Goal: Task Accomplishment & Management: Complete application form

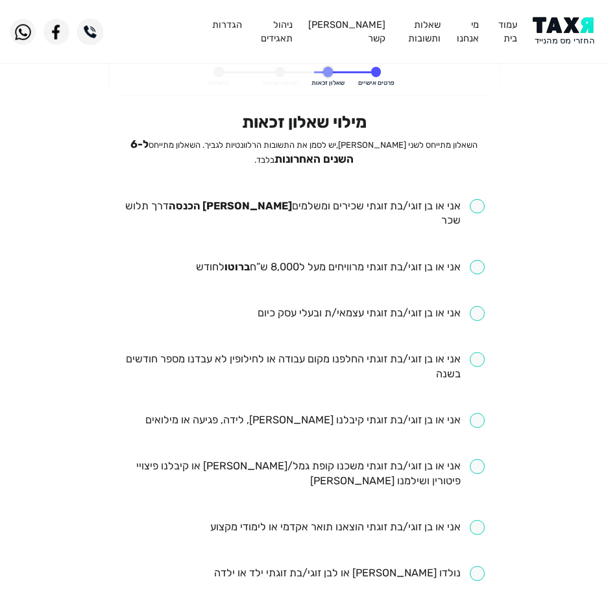
click at [392, 202] on input "checkbox" at bounding box center [303, 214] width 361 height 30
checkbox input "true"
click at [335, 260] on input "checkbox" at bounding box center [340, 267] width 289 height 15
checkbox input "true"
click at [355, 352] on input "checkbox" at bounding box center [303, 367] width 361 height 30
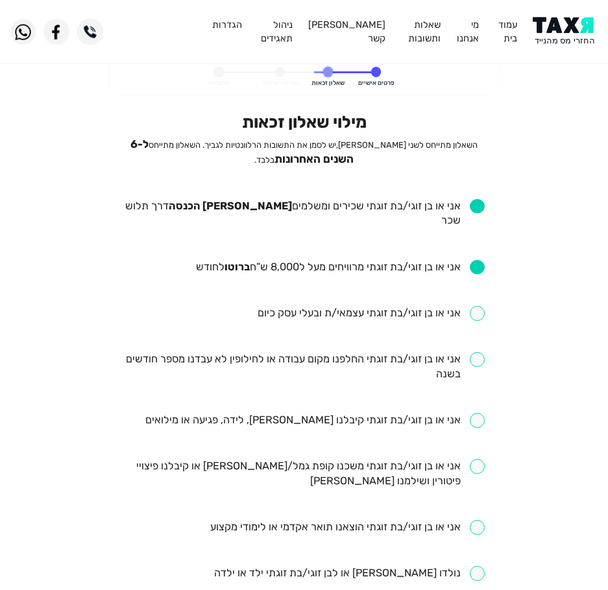
checkbox input "true"
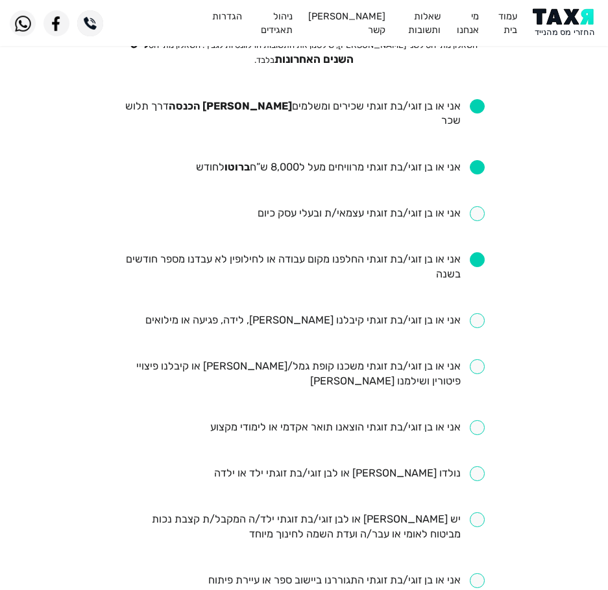
scroll to position [130, 0]
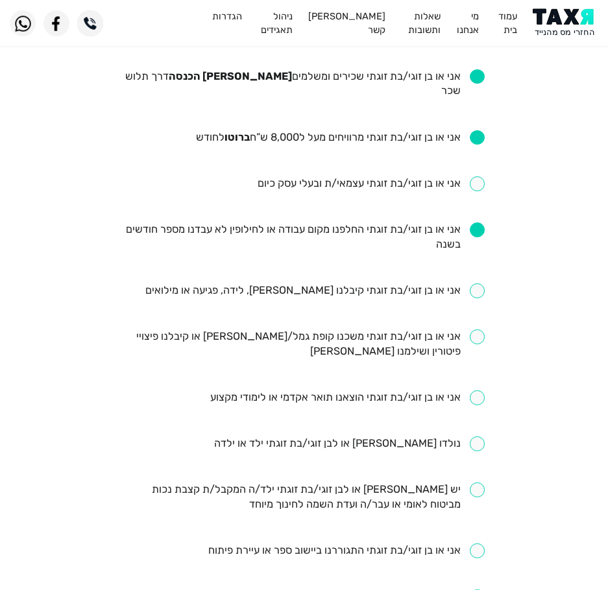
click at [267, 283] on input "checkbox" at bounding box center [314, 290] width 339 height 15
checkbox input "true"
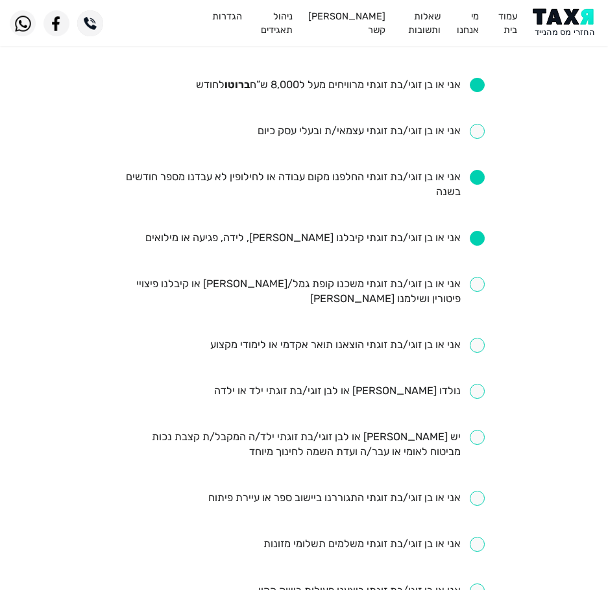
scroll to position [259, 0]
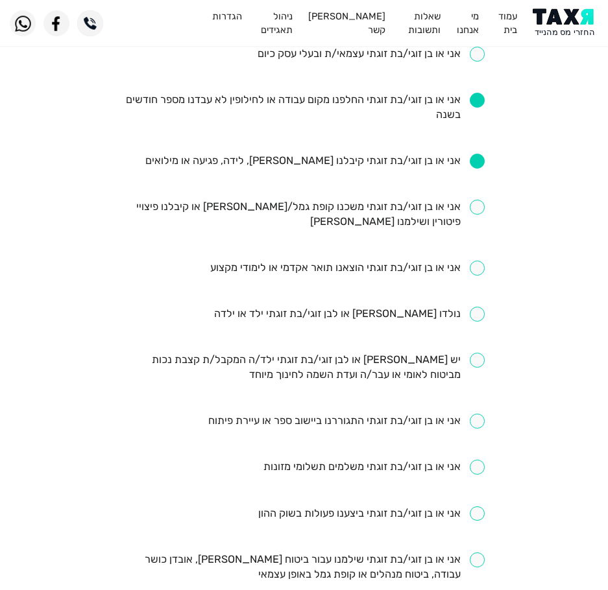
click at [310, 261] on input "checkbox" at bounding box center [347, 268] width 274 height 15
checkbox input "true"
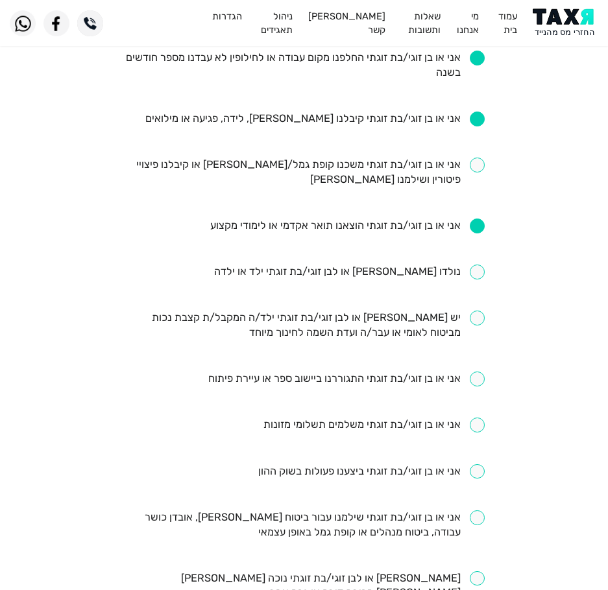
scroll to position [324, 0]
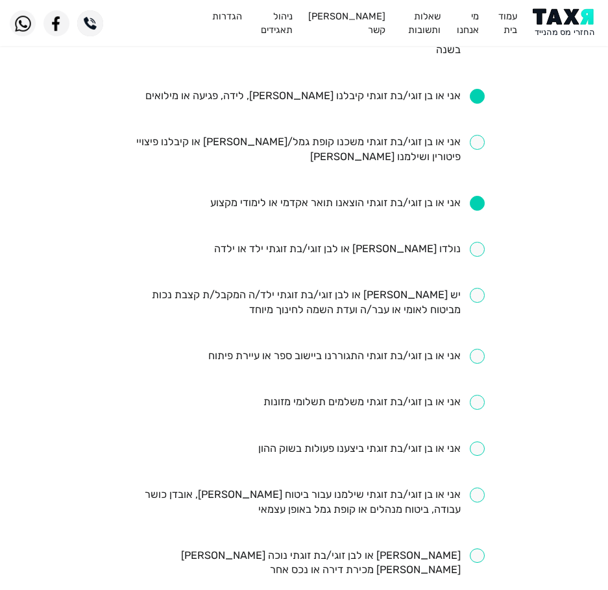
click at [403, 494] on input "checkbox" at bounding box center [303, 503] width 361 height 30
checkbox input "true"
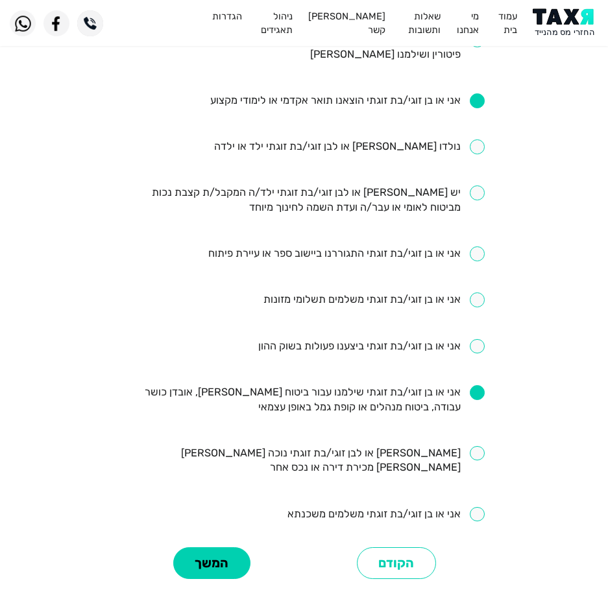
scroll to position [454, 0]
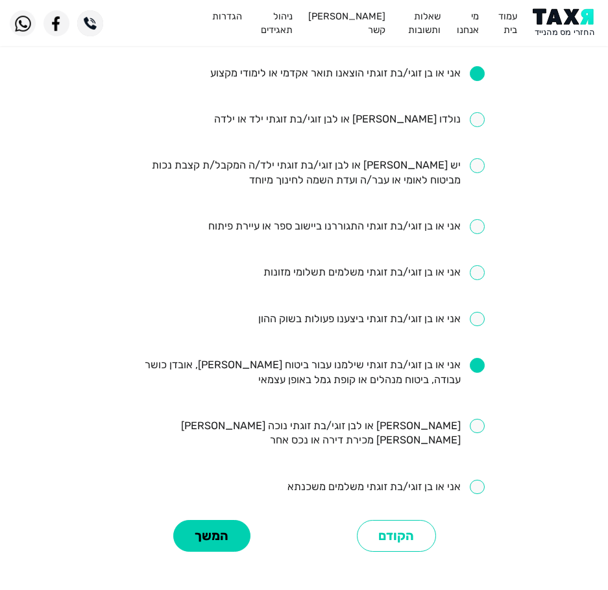
click at [299, 480] on input "checkbox" at bounding box center [385, 487] width 197 height 15
checkbox input "true"
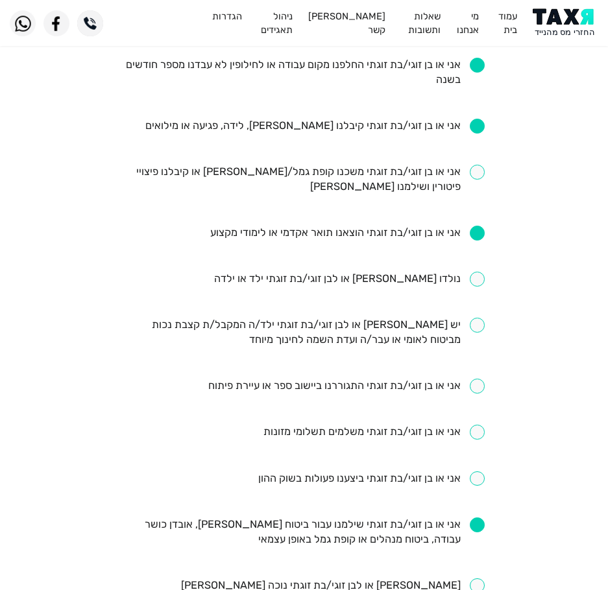
scroll to position [389, 0]
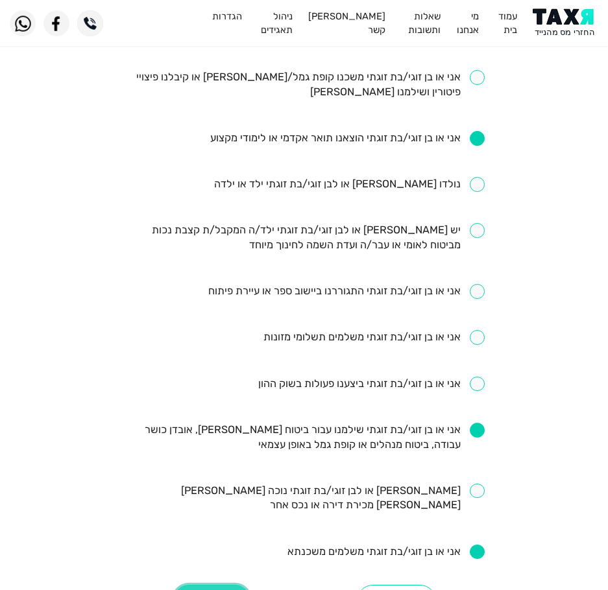
click at [201, 585] on button "המשך" at bounding box center [211, 601] width 77 height 32
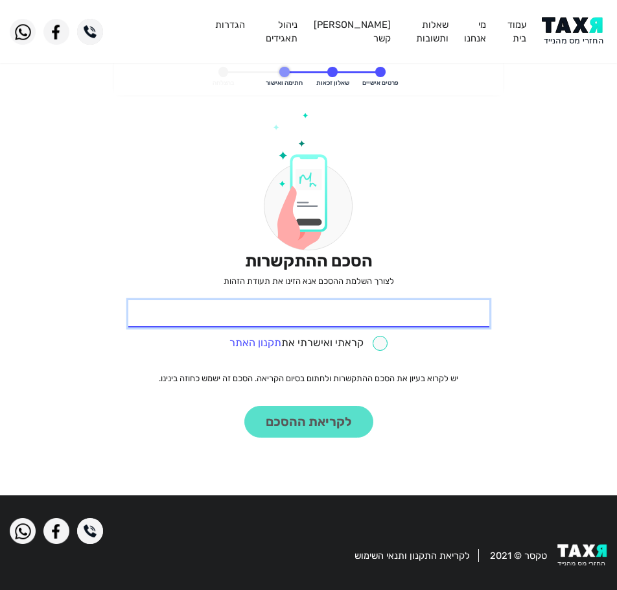
click at [418, 322] on input "* תעודת זהות" at bounding box center [308, 313] width 361 height 27
type input "311731491"
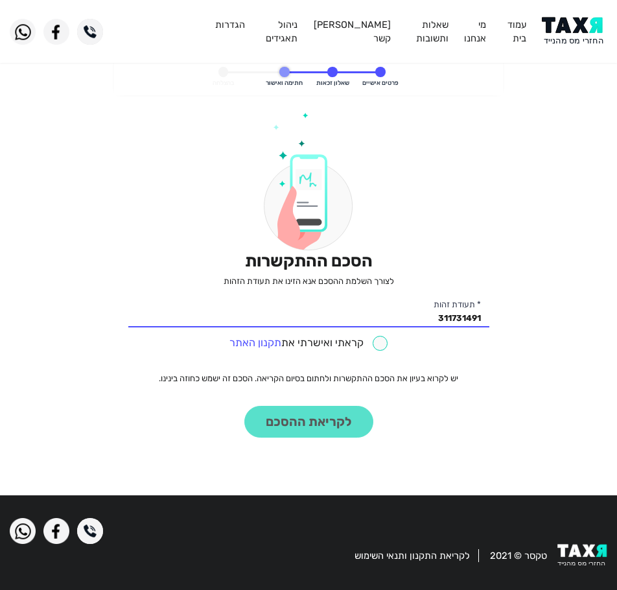
click at [374, 344] on input "checkbox" at bounding box center [309, 343] width 158 height 15
checkbox input "true"
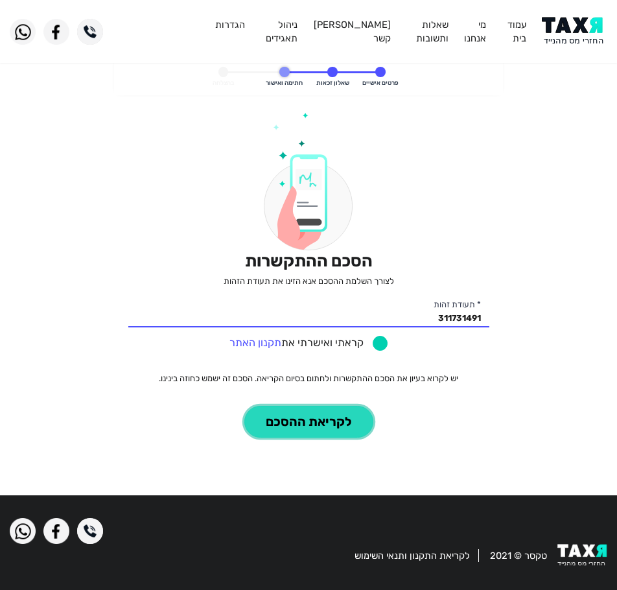
click at [291, 429] on button "לקריאת ההסכם" at bounding box center [309, 422] width 129 height 32
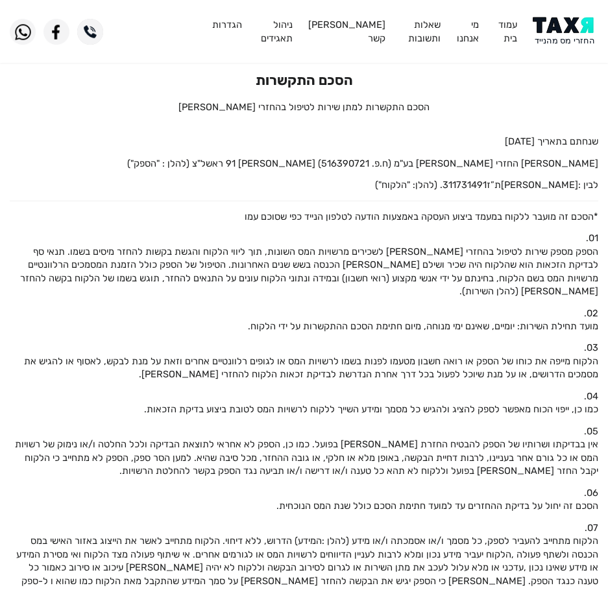
drag, startPoint x: 101, startPoint y: 130, endPoint x: 456, endPoint y: 88, distance: 357.9
click at [456, 88] on h1 "הסכם התקשרות" at bounding box center [304, 80] width 588 height 16
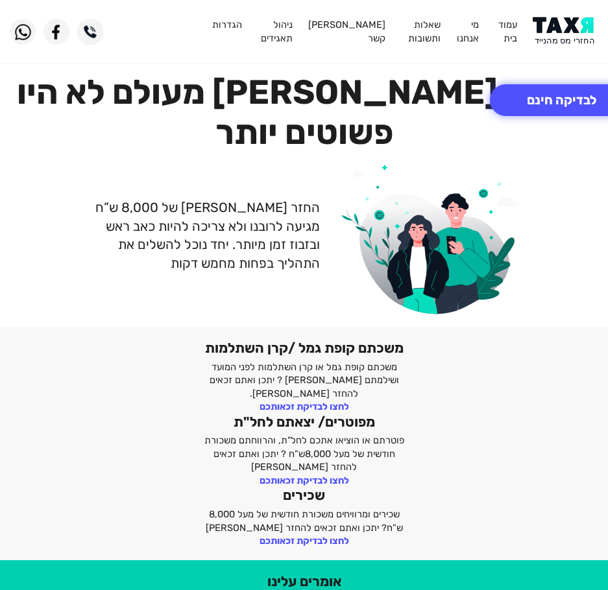
click at [567, 6] on header "עמוד בית מי אנחנו שאלות ותשובות צור קשר ניהול תאגידים הגדרות" at bounding box center [304, 31] width 608 height 63
click at [563, 28] on img at bounding box center [565, 31] width 66 height 29
click at [549, 93] on button "לבדיקה חינם" at bounding box center [561, 100] width 143 height 32
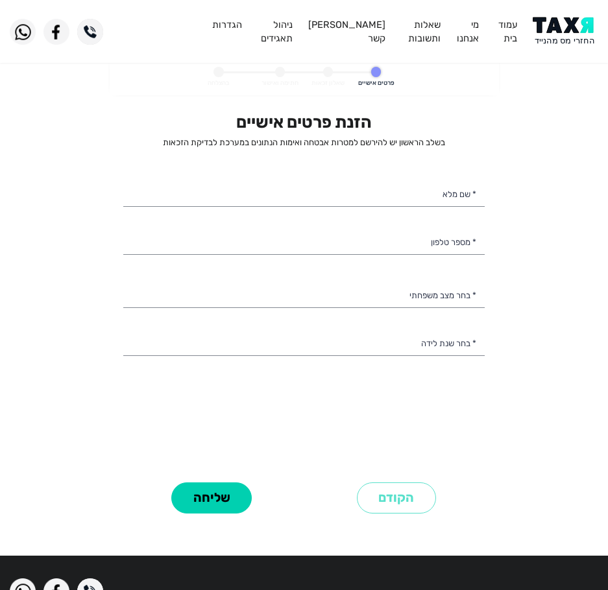
select select
click at [425, 197] on input "* שם מלא" at bounding box center [303, 193] width 361 height 27
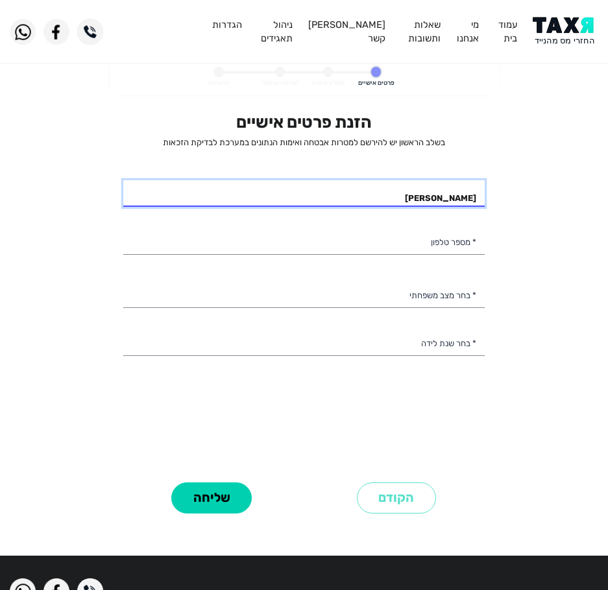
type input "אטרי חוטובלי"
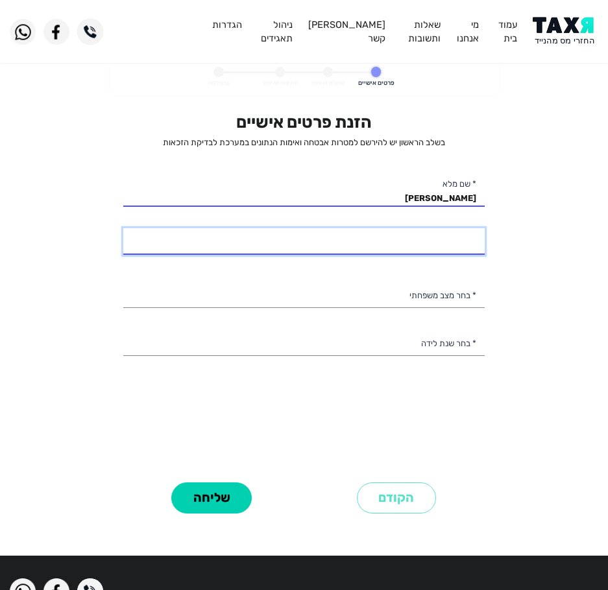
click at [424, 245] on input "* מספר טלפון" at bounding box center [303, 241] width 361 height 27
type input "050-5191393"
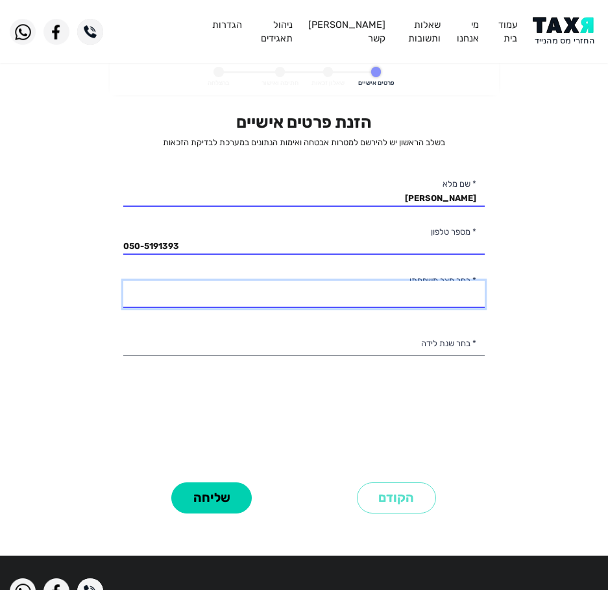
click at [415, 296] on select "רווק/ה נשוי/אה גרוש/ה אלמן/נה" at bounding box center [303, 294] width 361 height 27
select select "3: Divorced"
click at [123, 281] on select "רווק/ה נשוי/אה גרוש/ה אלמן/נה" at bounding box center [303, 294] width 361 height 27
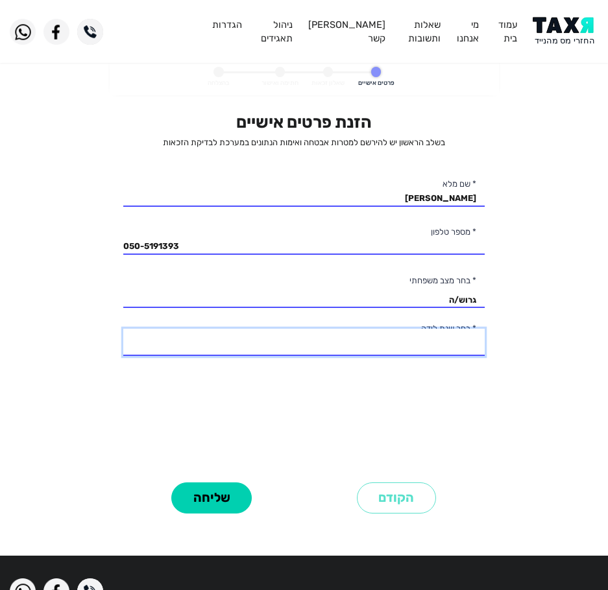
click at [406, 341] on select "2003 2002 2001 2000 1999 1998 1997 1996 1995 1994 1993 1992 1991 1990 1989 1988…" at bounding box center [303, 342] width 361 height 27
select select "42: 1962"
click at [123, 329] on select "2003 2002 2001 2000 1999 1998 1997 1996 1995 1994 1993 1992 1991 1990 1989 1988…" at bounding box center [303, 342] width 361 height 27
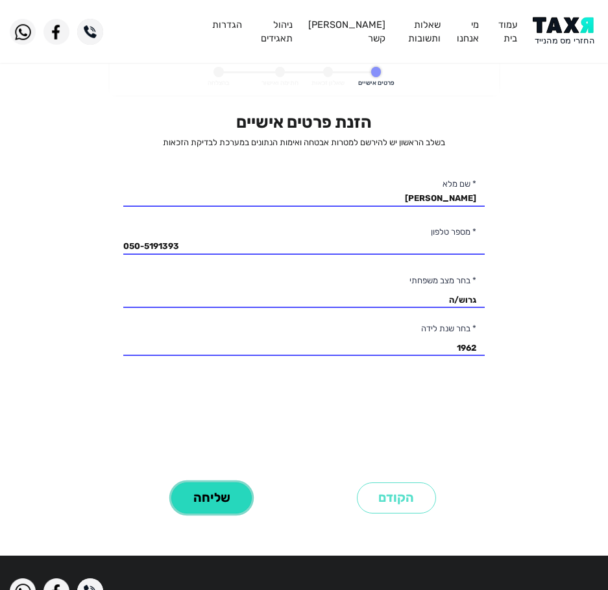
click at [224, 495] on button "שליחה" at bounding box center [211, 499] width 80 height 32
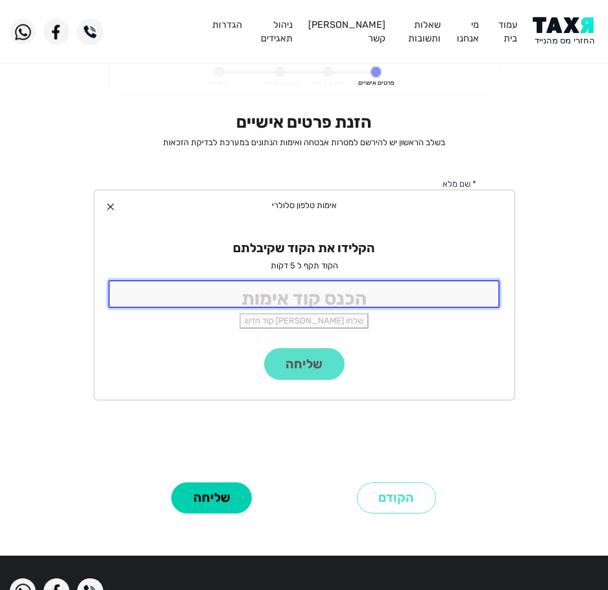
click at [360, 294] on input "tel" at bounding box center [304, 294] width 392 height 28
type input "9988"
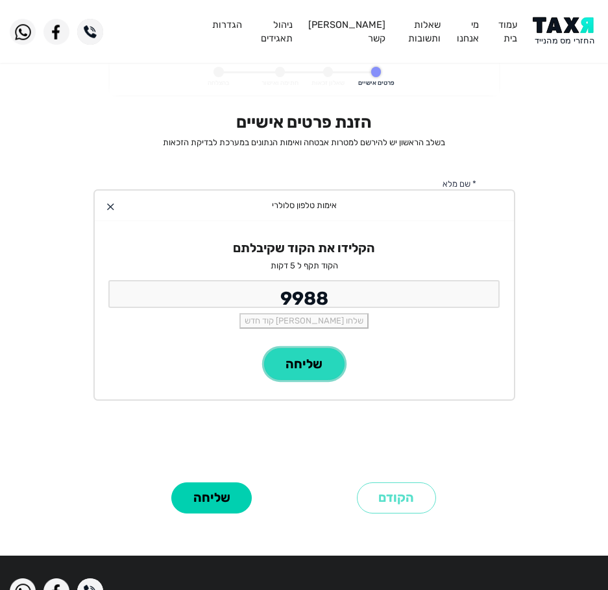
click at [299, 372] on button "שליחה" at bounding box center [304, 364] width 80 height 32
